Goal: Check status: Check status

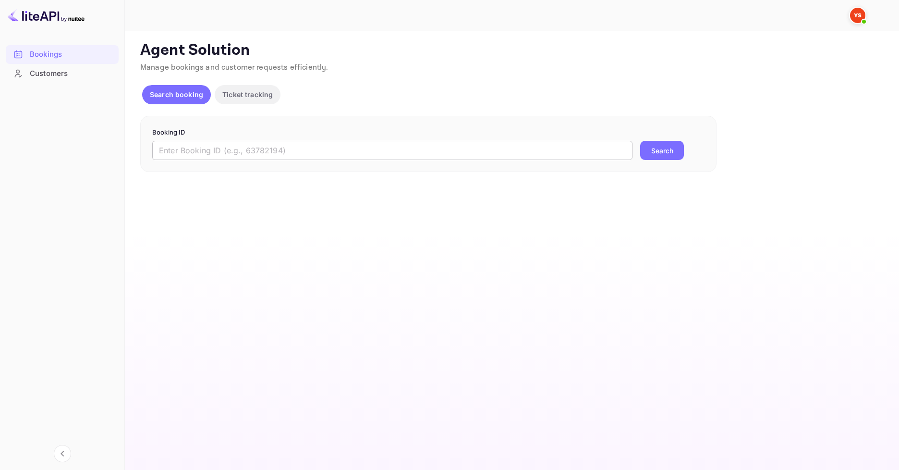
click at [322, 149] on input "text" at bounding box center [392, 150] width 480 height 19
paste input "9431127"
type input "9431127"
click at [656, 152] on button "Search" at bounding box center [662, 150] width 44 height 19
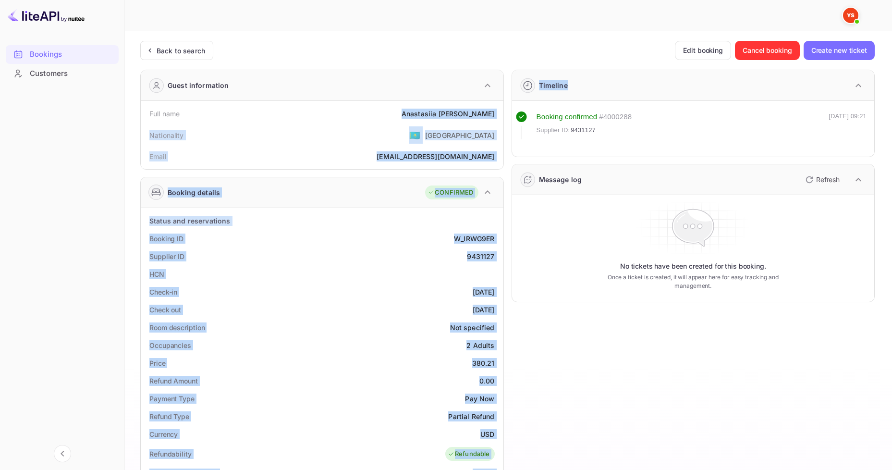
drag, startPoint x: 419, startPoint y: 117, endPoint x: 504, endPoint y: 113, distance: 85.5
click at [504, 113] on div "Guest information Full name [PERSON_NAME] Nationality 🇰🇿 [DEMOGRAPHIC_DATA] Ema…" at bounding box center [504, 403] width 742 height 682
click at [417, 125] on div "Nationality 🇰🇿 [DEMOGRAPHIC_DATA]" at bounding box center [322, 134] width 355 height 25
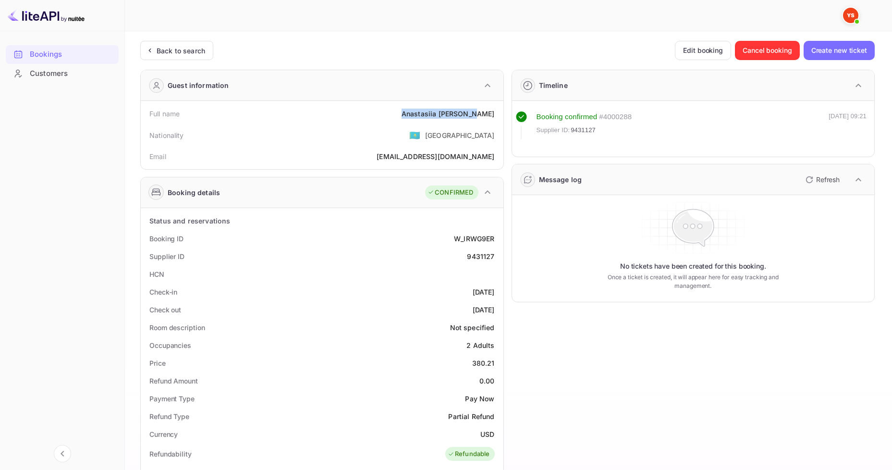
drag, startPoint x: 420, startPoint y: 109, endPoint x: 493, endPoint y: 111, distance: 72.5
click at [493, 111] on div "Full name [PERSON_NAME]" at bounding box center [322, 114] width 355 height 18
copy div "[PERSON_NAME]"
drag, startPoint x: 469, startPoint y: 362, endPoint x: 496, endPoint y: 362, distance: 26.9
click at [496, 362] on div "Price 380.21" at bounding box center [322, 363] width 355 height 18
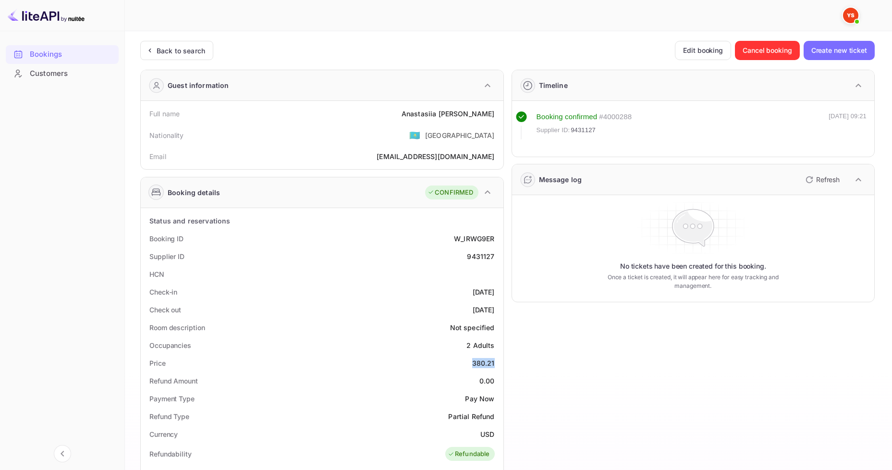
copy div "380.21"
